Goal: Check status: Check status

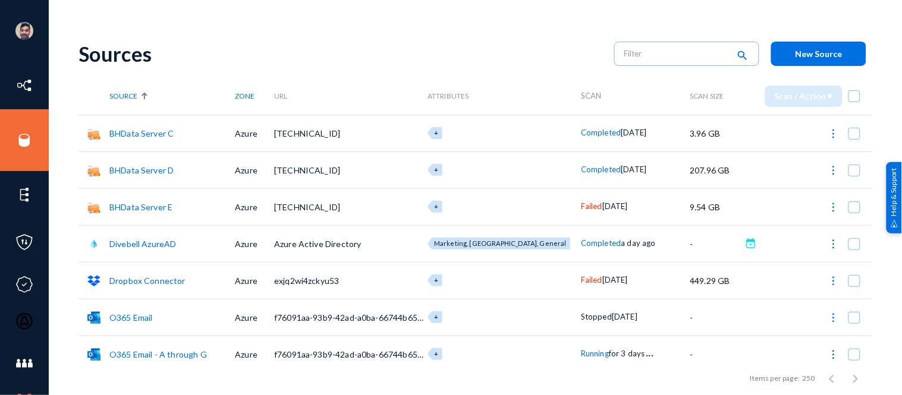
click at [533, 55] on div "Sources" at bounding box center [340, 54] width 524 height 24
click at [584, 353] on span "Running" at bounding box center [595, 354] width 28 height 10
click at [183, 58] on div at bounding box center [451, 197] width 902 height 395
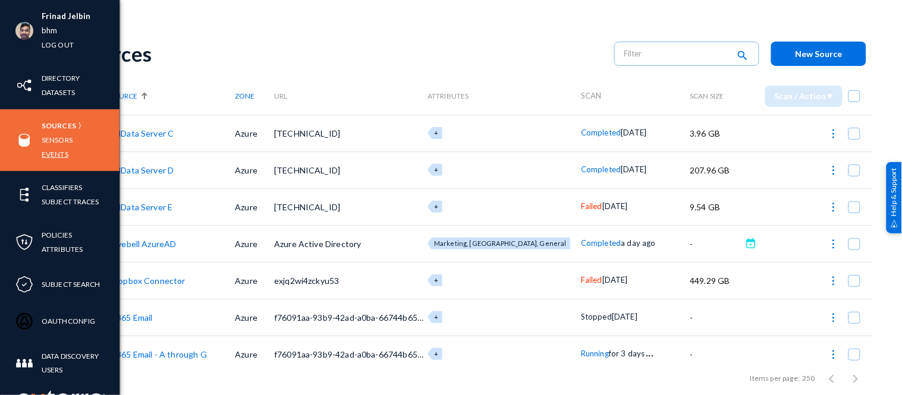
click at [55, 156] on link "Events" at bounding box center [55, 154] width 27 height 14
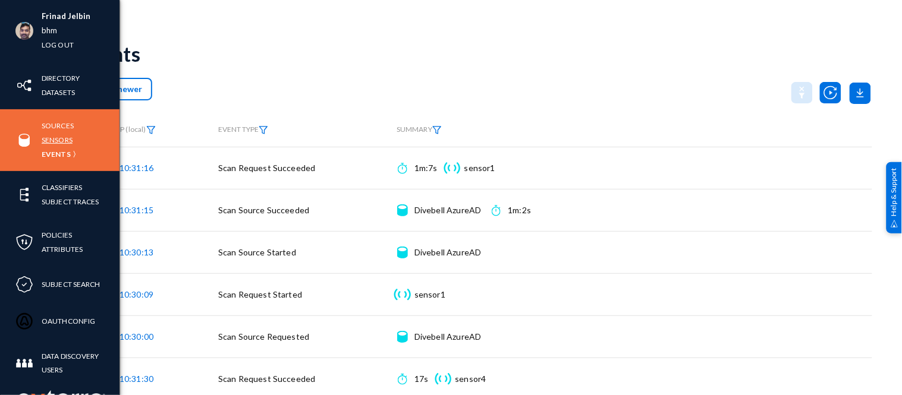
click at [50, 140] on link "Sensors" at bounding box center [57, 140] width 31 height 14
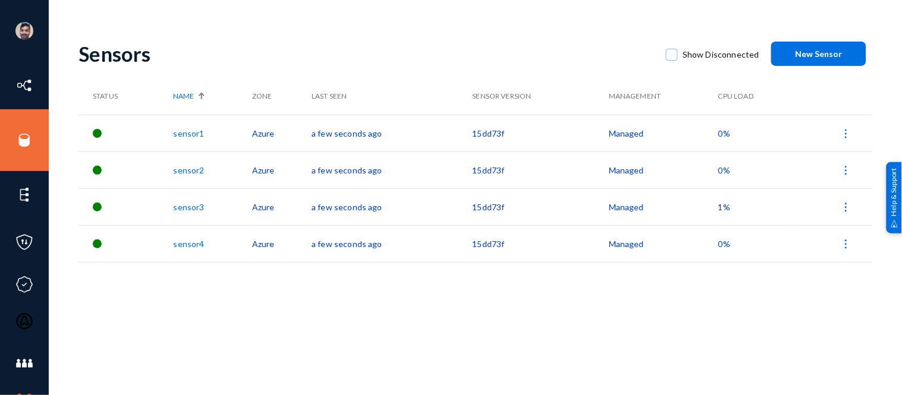
click at [198, 202] on link "sensor3" at bounding box center [189, 207] width 31 height 10
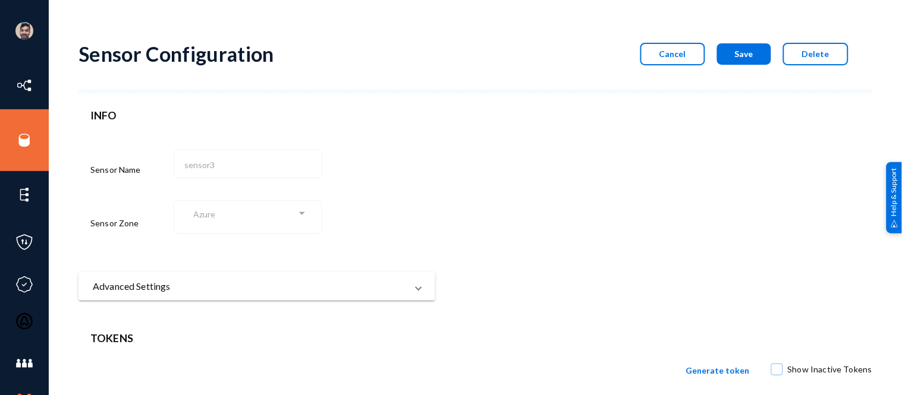
click at [180, 165] on div "sensor3" at bounding box center [248, 162] width 136 height 31
click at [680, 52] on span "Cancel" at bounding box center [672, 54] width 27 height 10
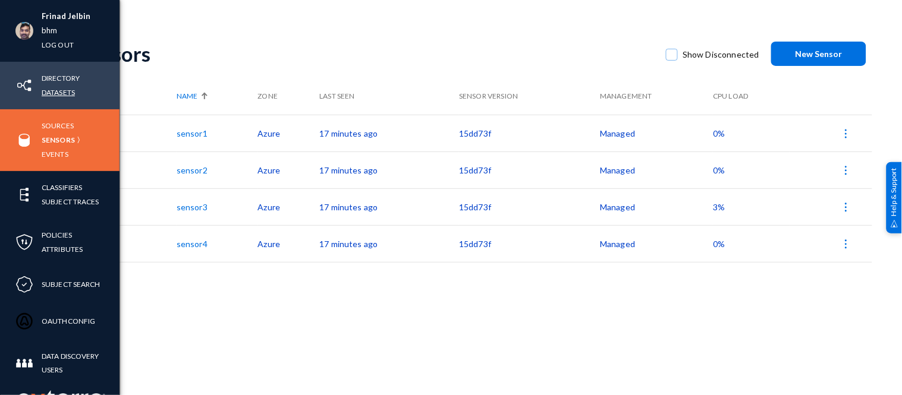
click at [56, 92] on link "Datasets" at bounding box center [58, 93] width 33 height 14
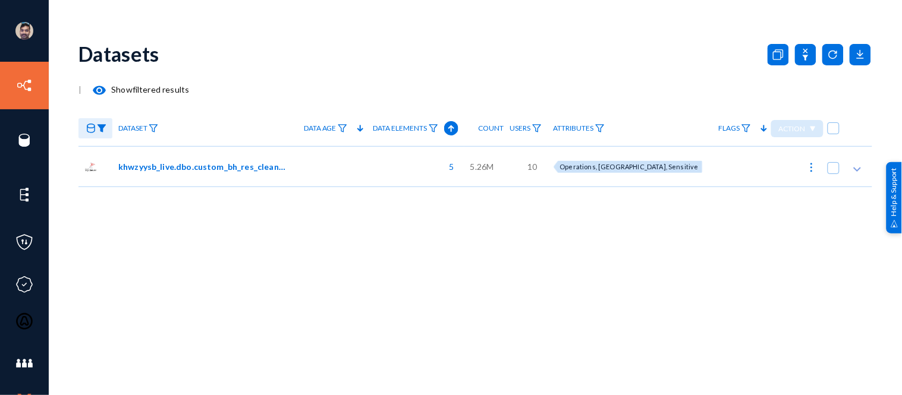
click at [104, 127] on img at bounding box center [102, 128] width 10 height 8
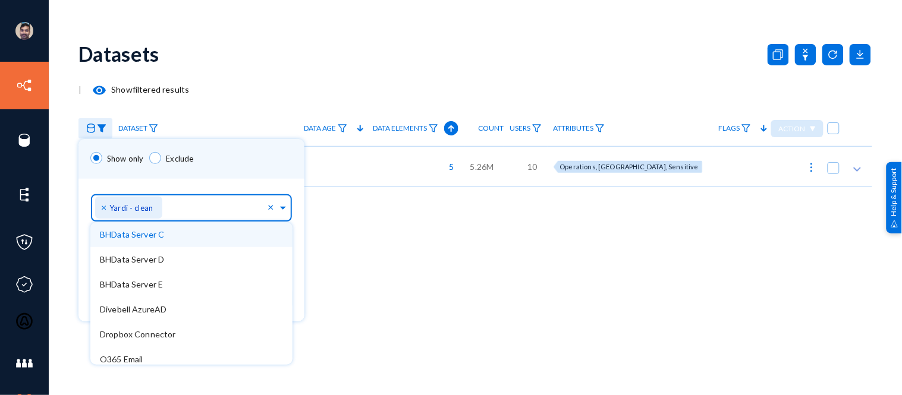
click at [99, 206] on div "× Yardi - clean" at bounding box center [128, 208] width 67 height 22
click at [103, 207] on span "×" at bounding box center [105, 207] width 8 height 11
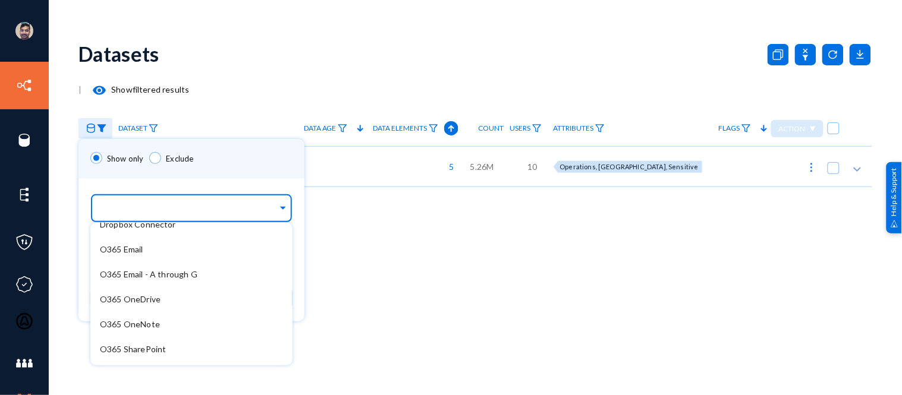
scroll to position [119, 0]
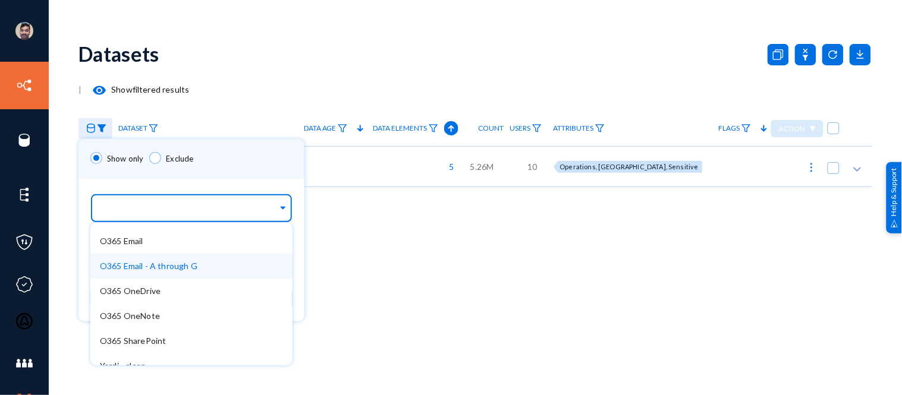
click at [166, 270] on span "O365 Email - A through G" at bounding box center [148, 266] width 97 height 10
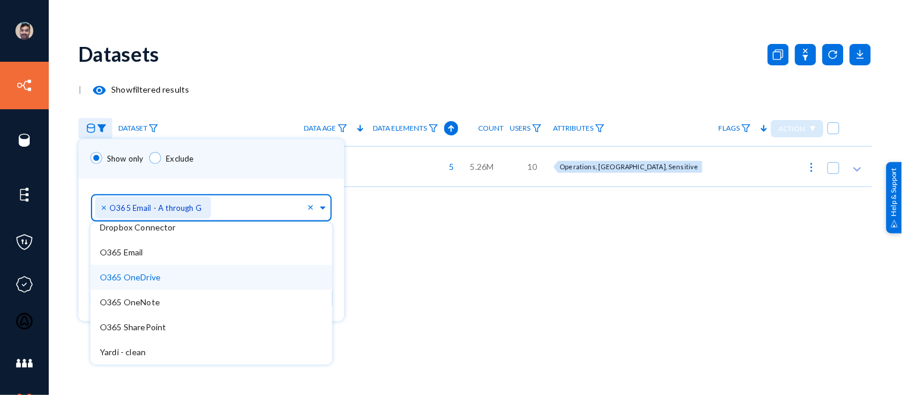
scroll to position [107, 0]
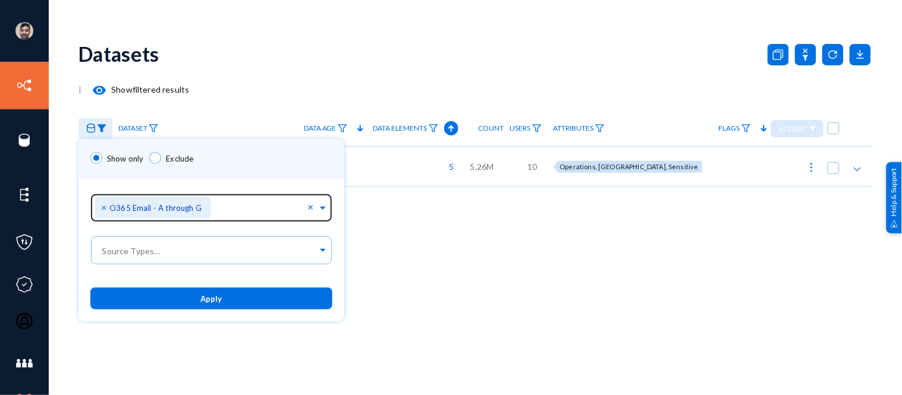
click at [268, 158] on div "Show only Exclude" at bounding box center [211, 159] width 266 height 40
click at [246, 295] on button "Apply" at bounding box center [211, 299] width 242 height 22
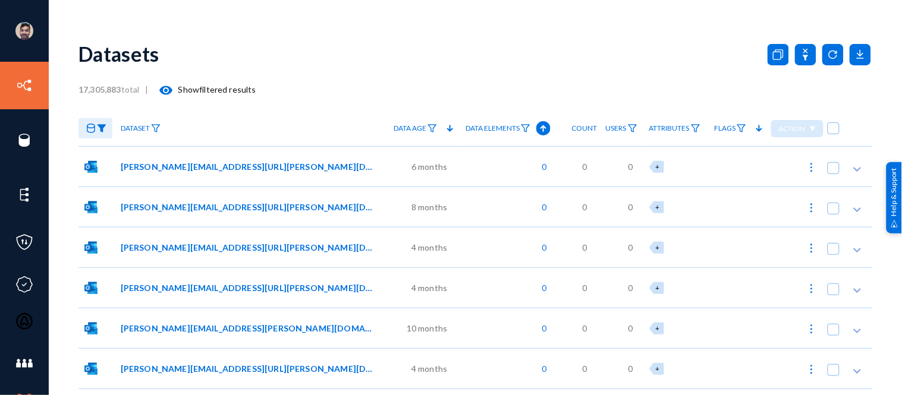
click at [169, 92] on mat-icon "visibility" at bounding box center [166, 90] width 14 height 14
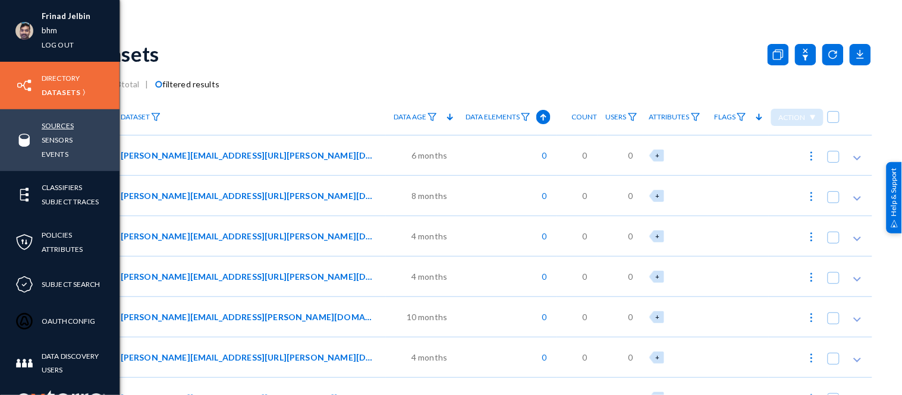
click at [60, 121] on link "Sources" at bounding box center [58, 126] width 32 height 14
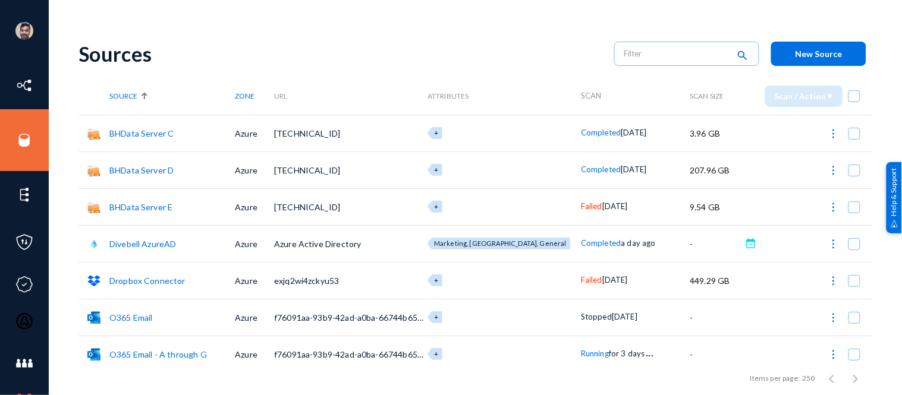
click at [640, 173] on div "Completed [DATE]" at bounding box center [635, 170] width 109 height 12
